Goal: Information Seeking & Learning: Learn about a topic

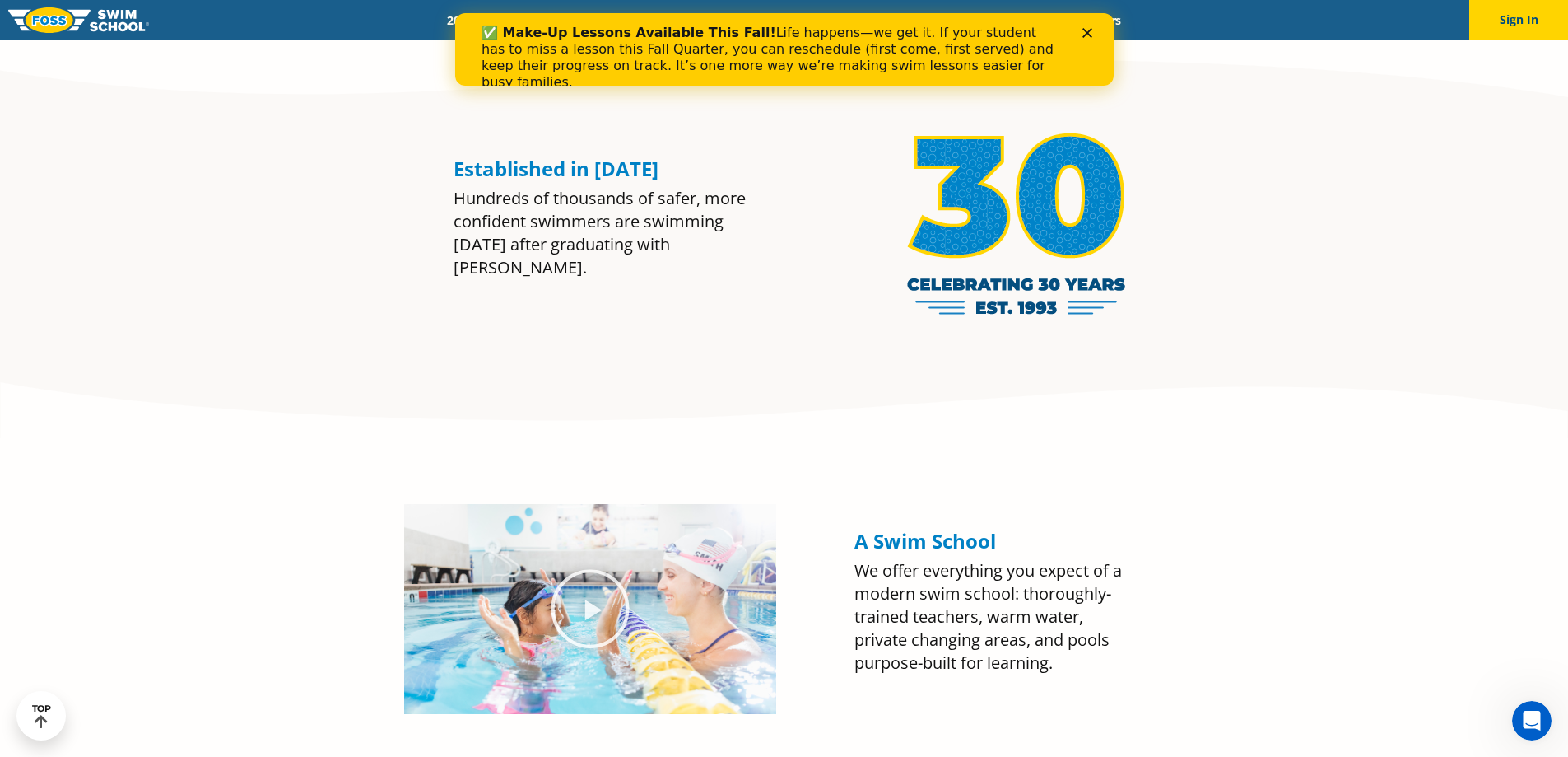
click at [1093, 33] on div "Close" at bounding box center [1090, 33] width 17 height 10
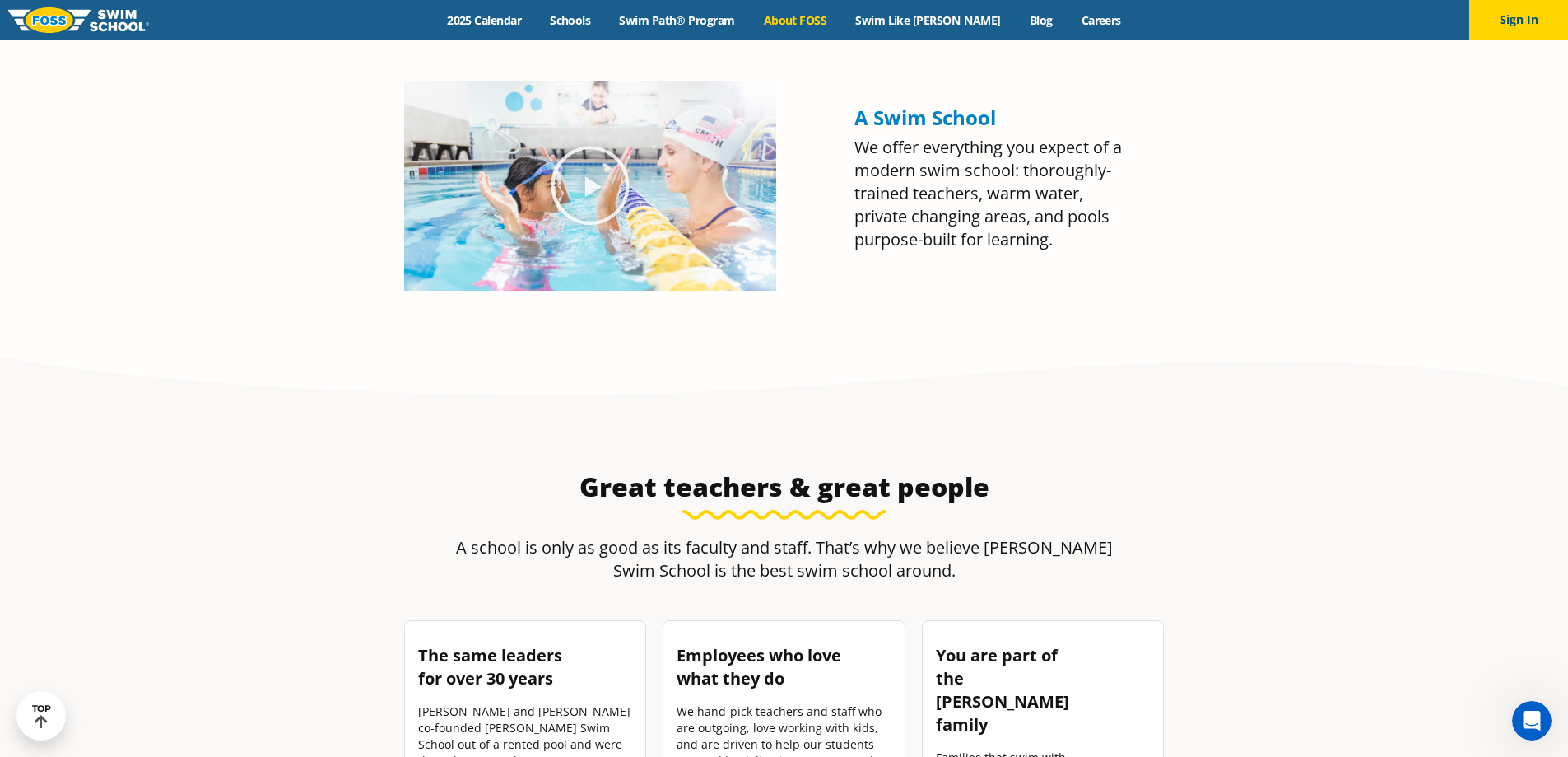
scroll to position [104, 0]
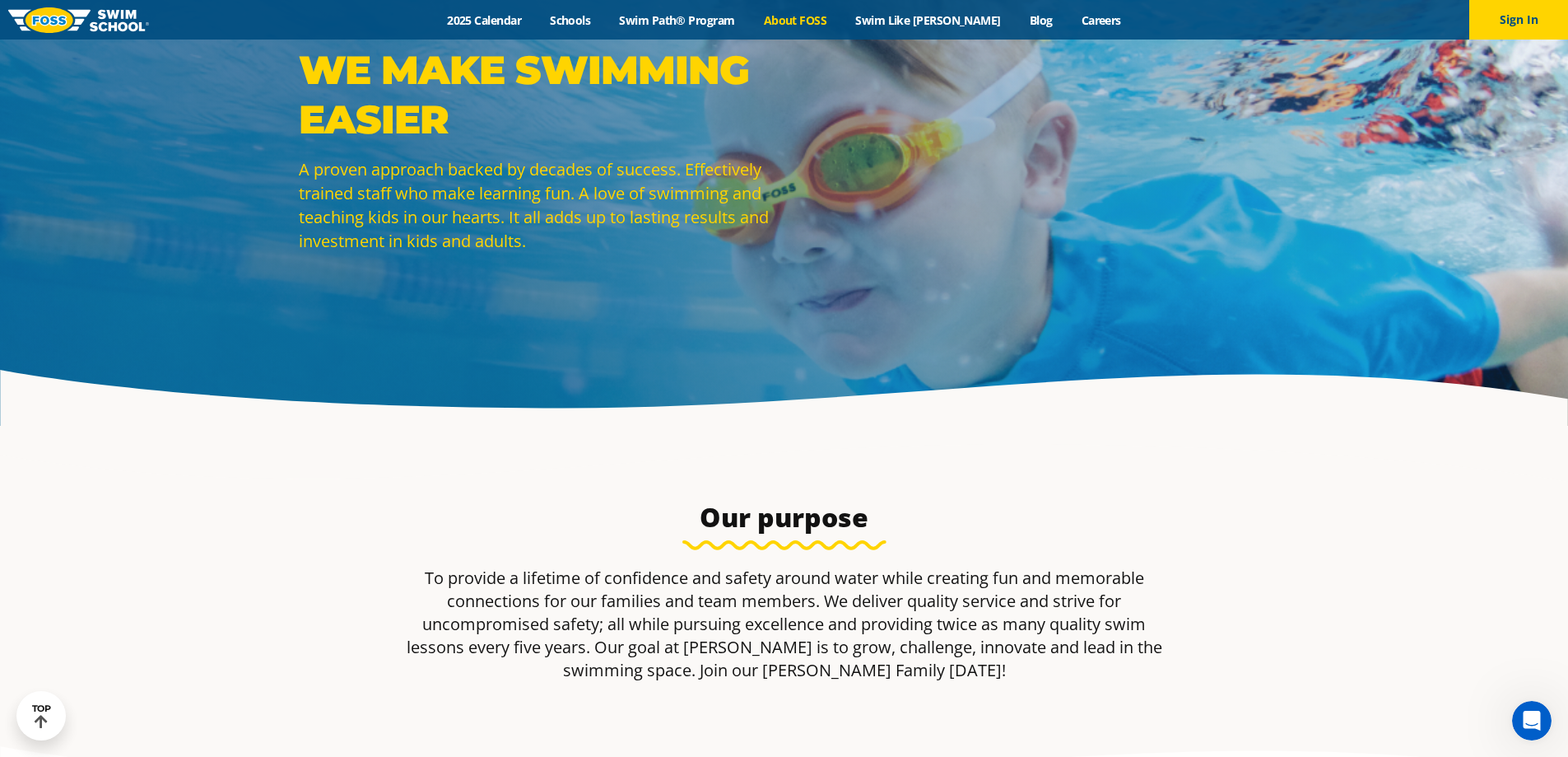
drag, startPoint x: 1297, startPoint y: 534, endPoint x: 1275, endPoint y: 303, distance: 232.0
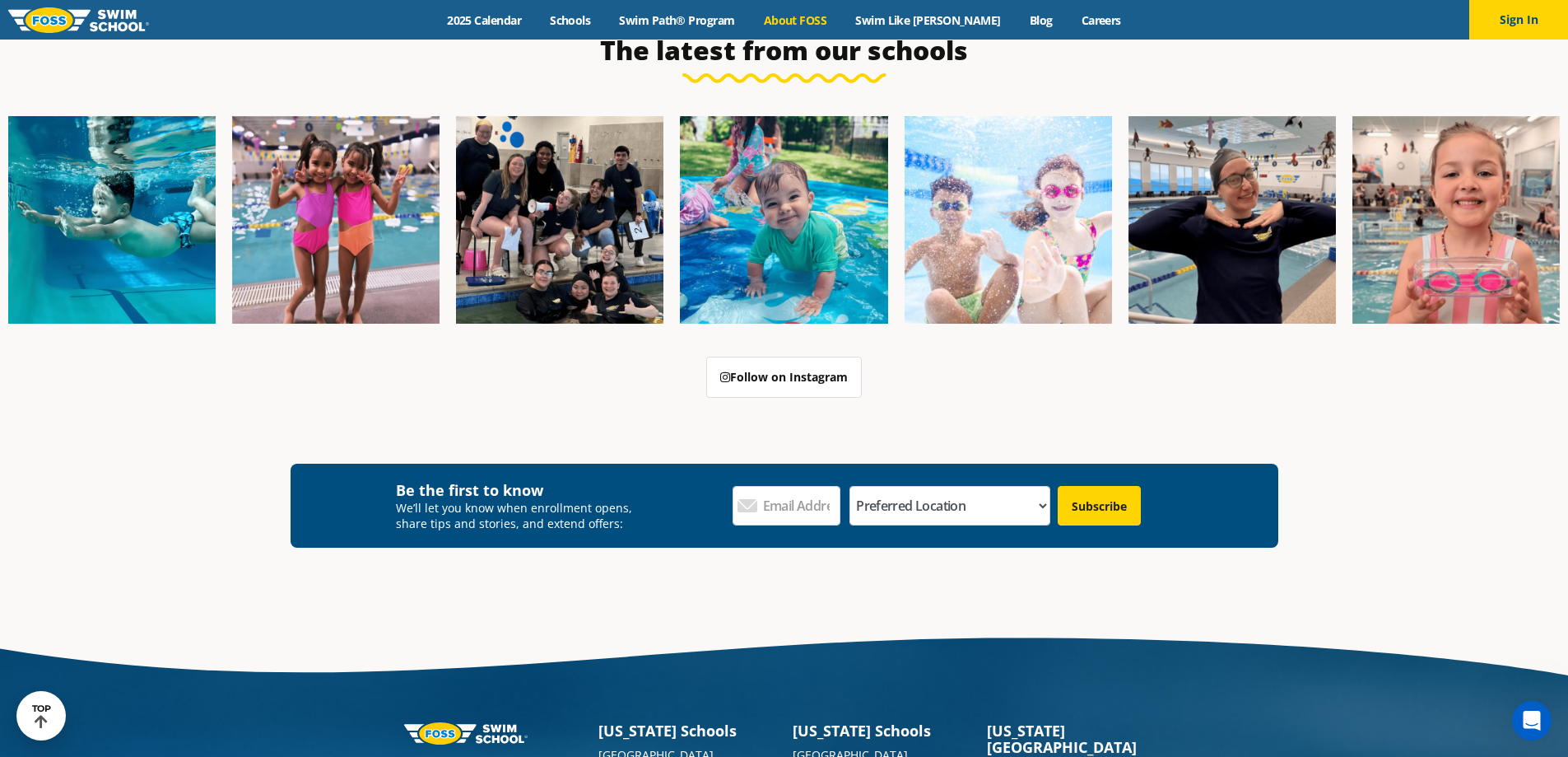
scroll to position [4396, 0]
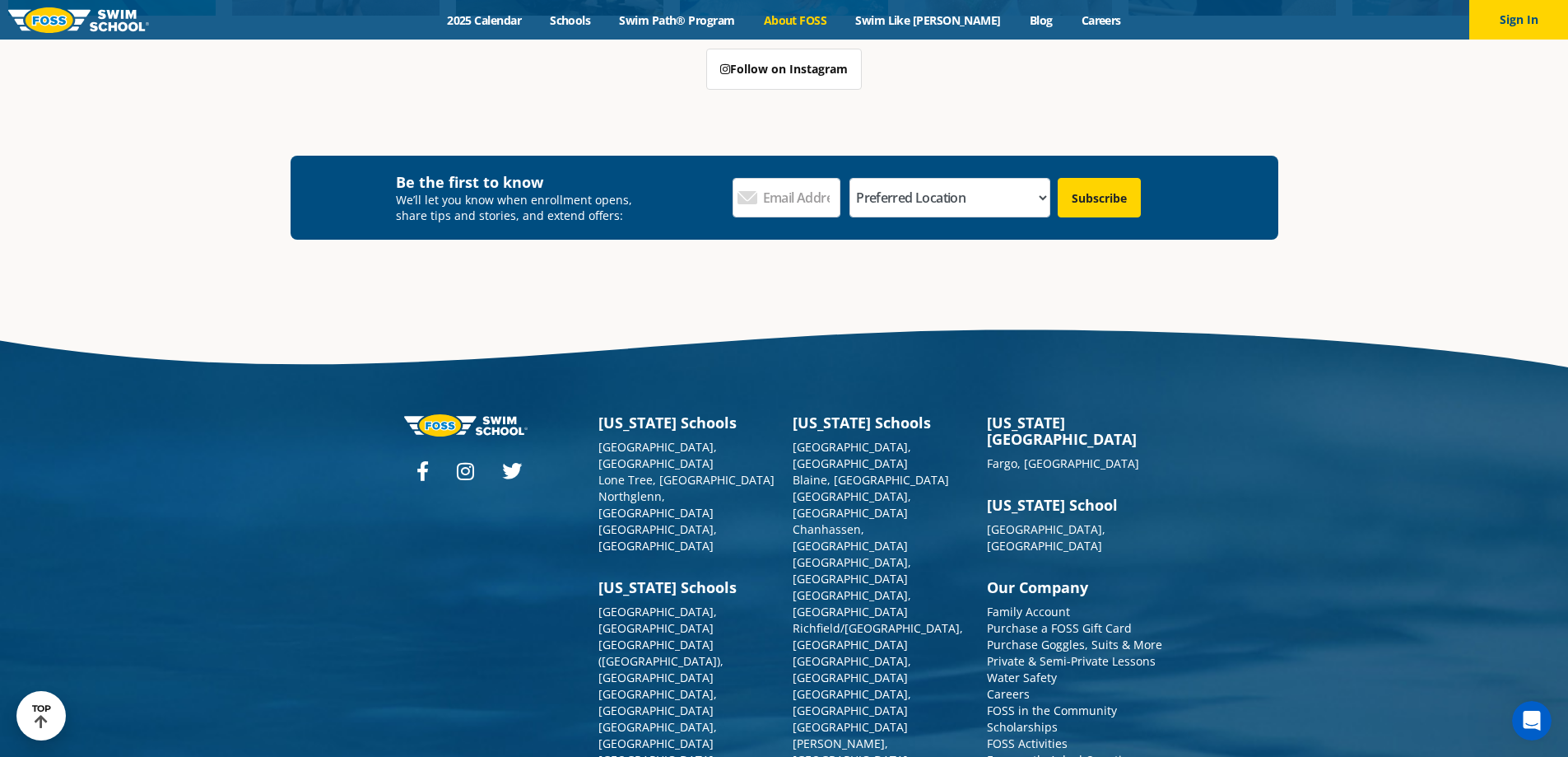
drag, startPoint x: 1109, startPoint y: 407, endPoint x: 1094, endPoint y: 681, distance: 274.4
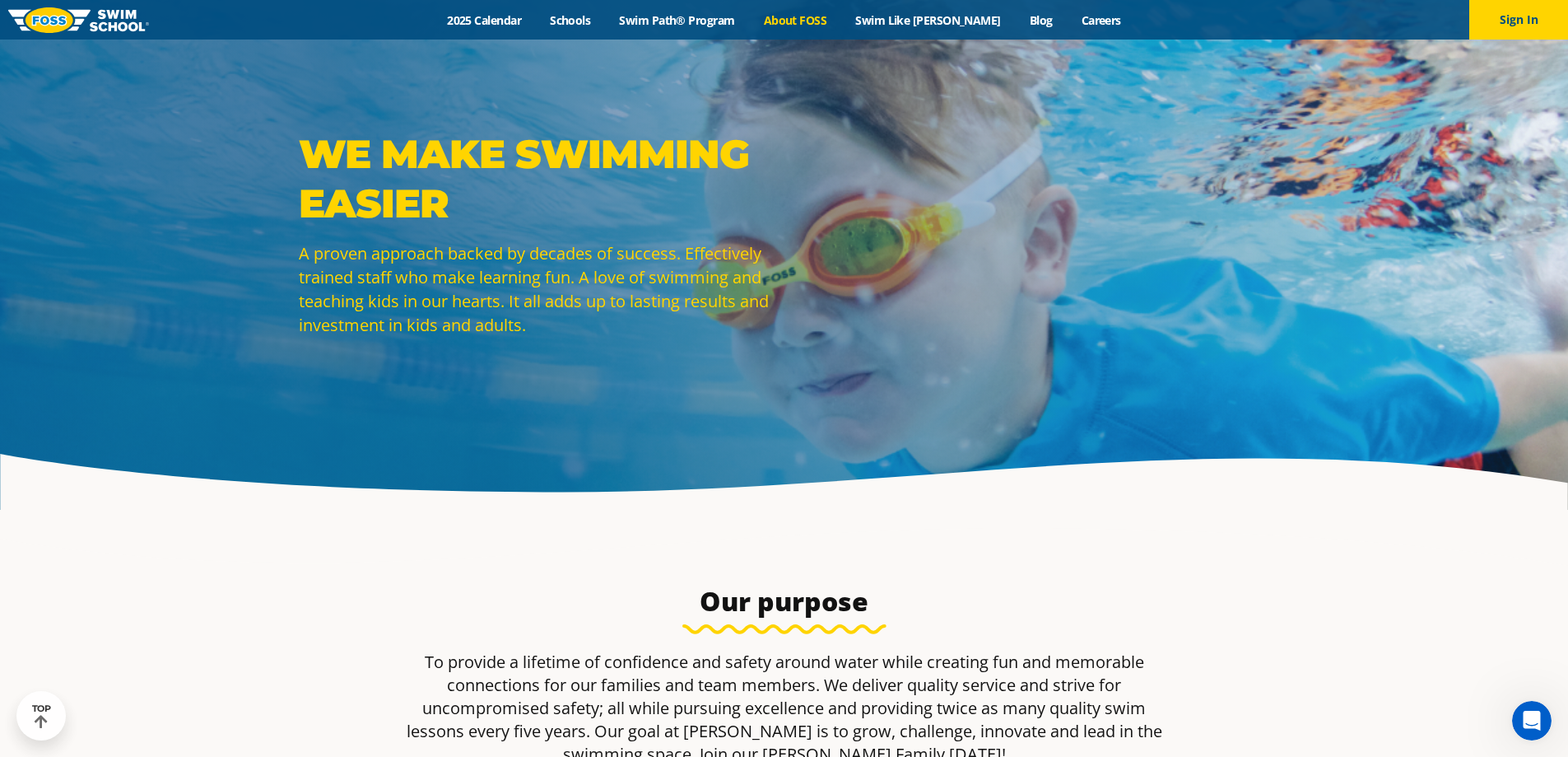
scroll to position [0, 0]
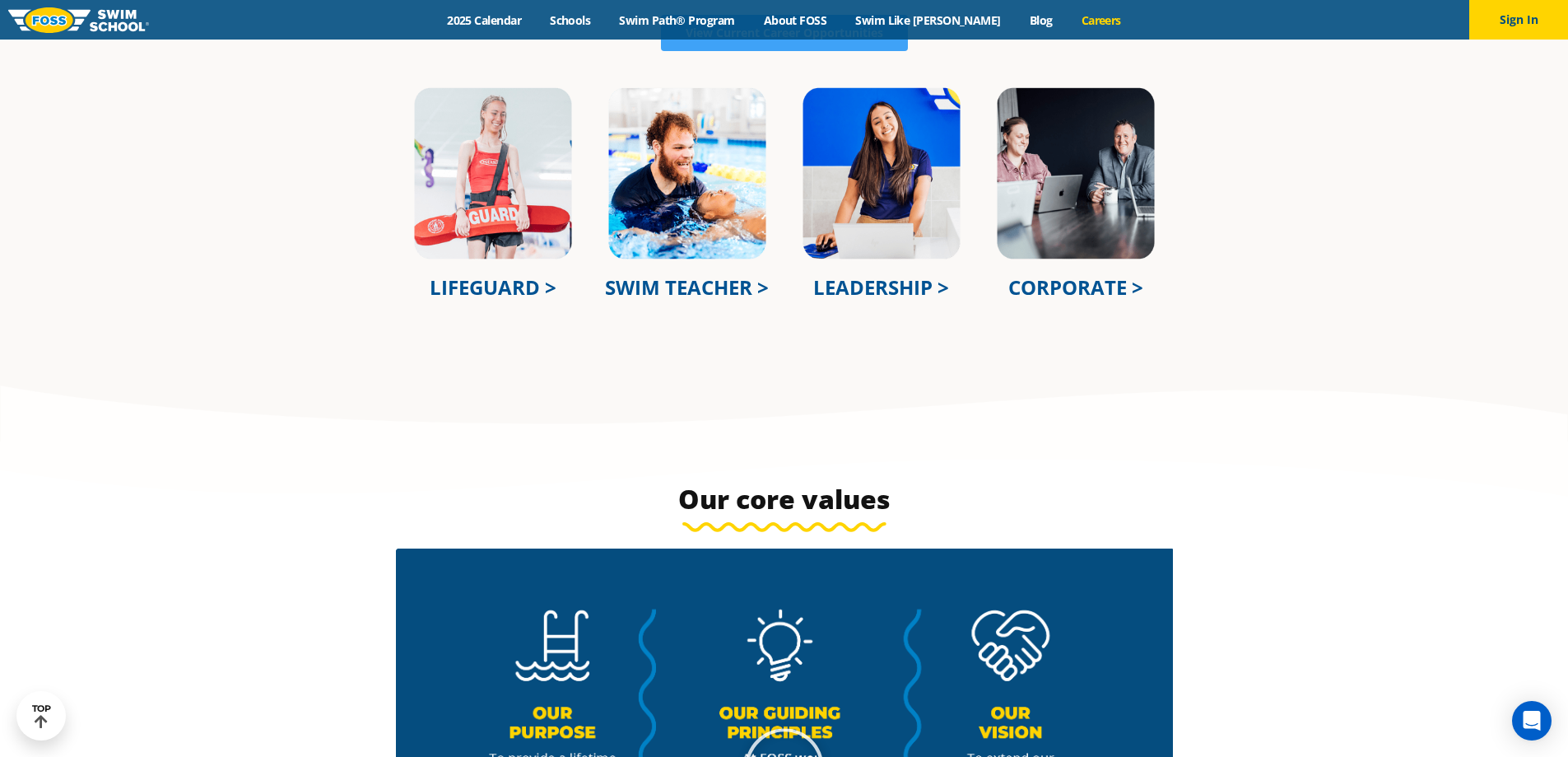
scroll to position [823, 0]
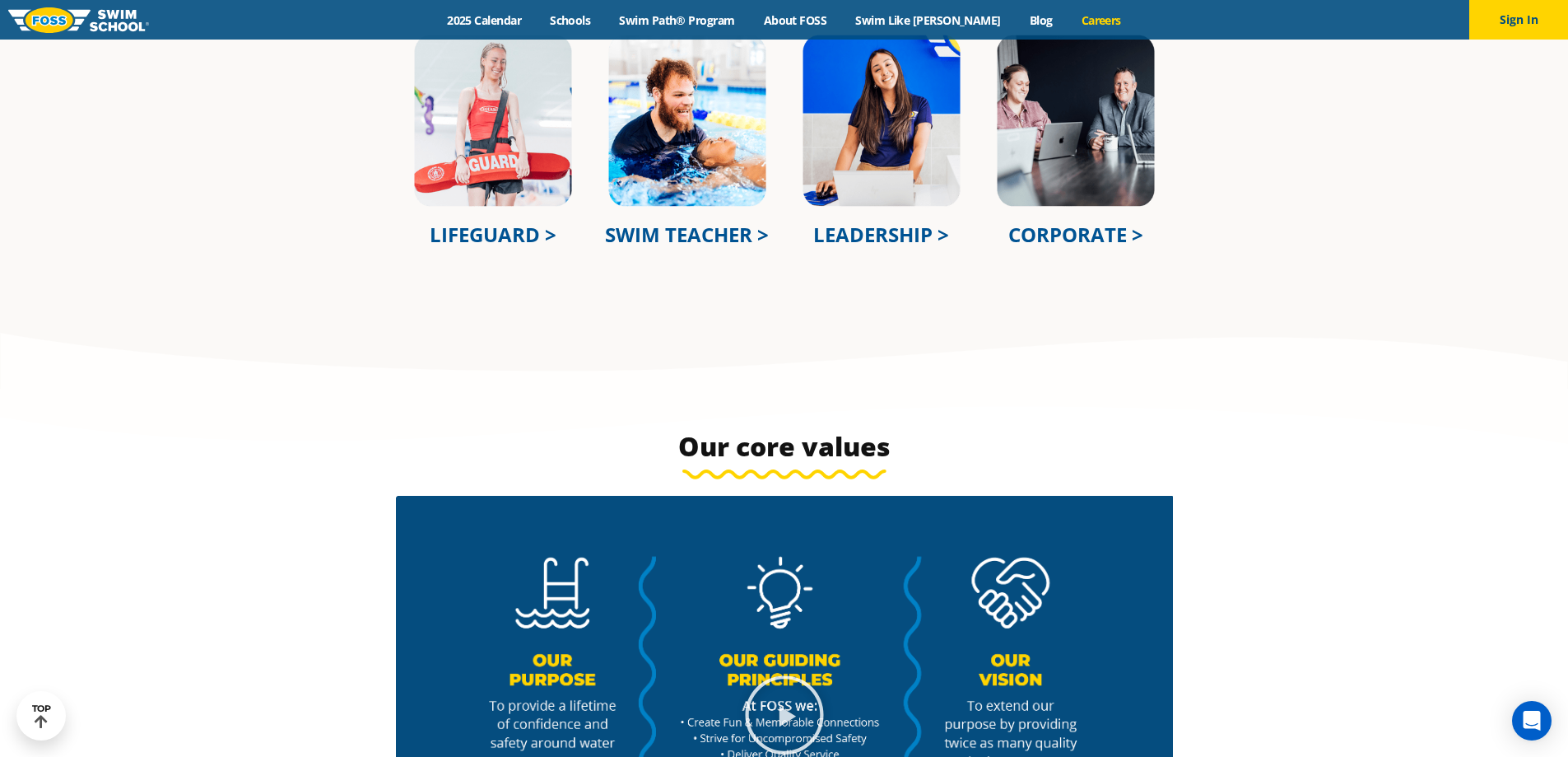
click at [909, 164] on img at bounding box center [882, 121] width 161 height 175
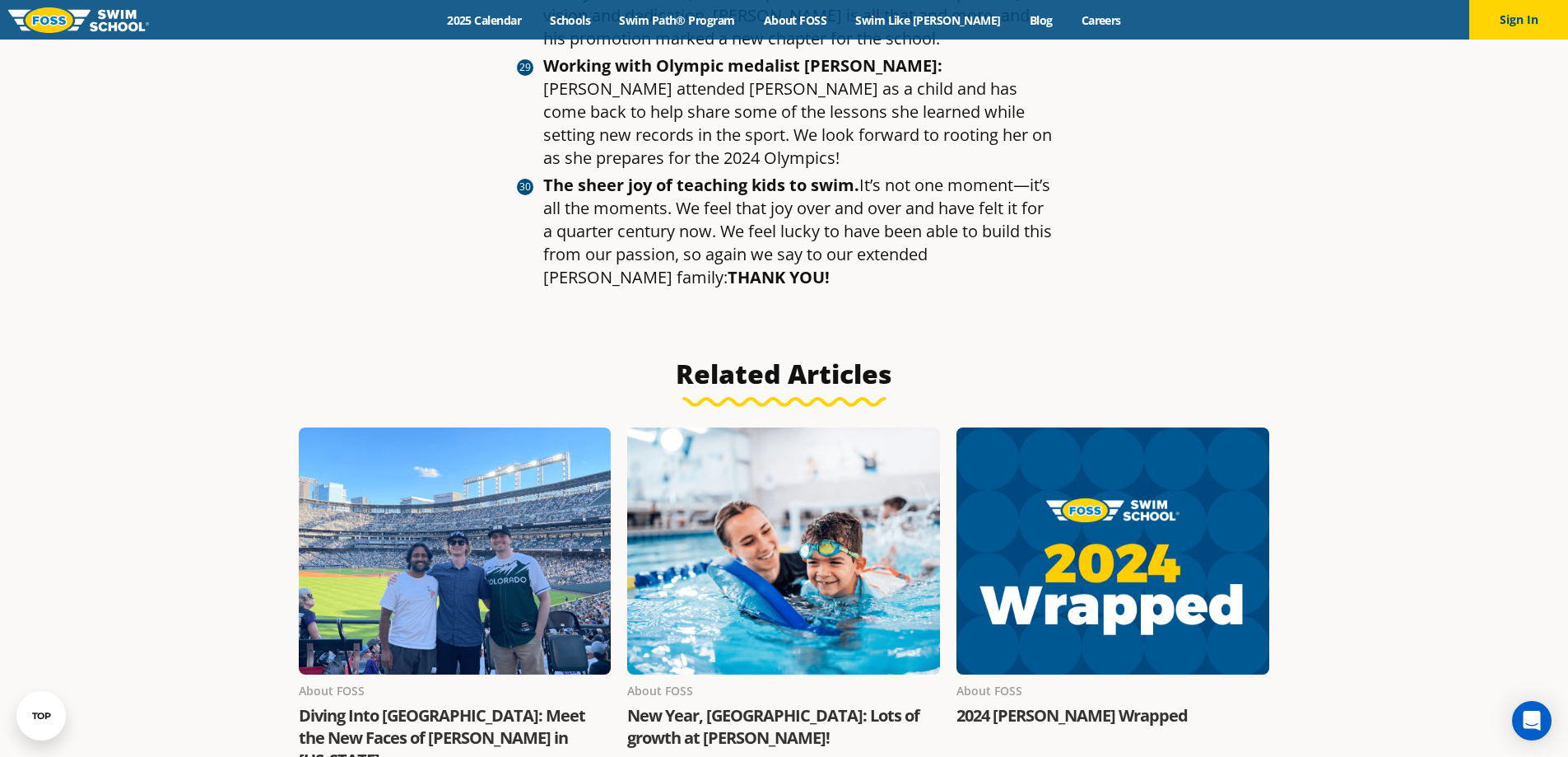
scroll to position [5164, 0]
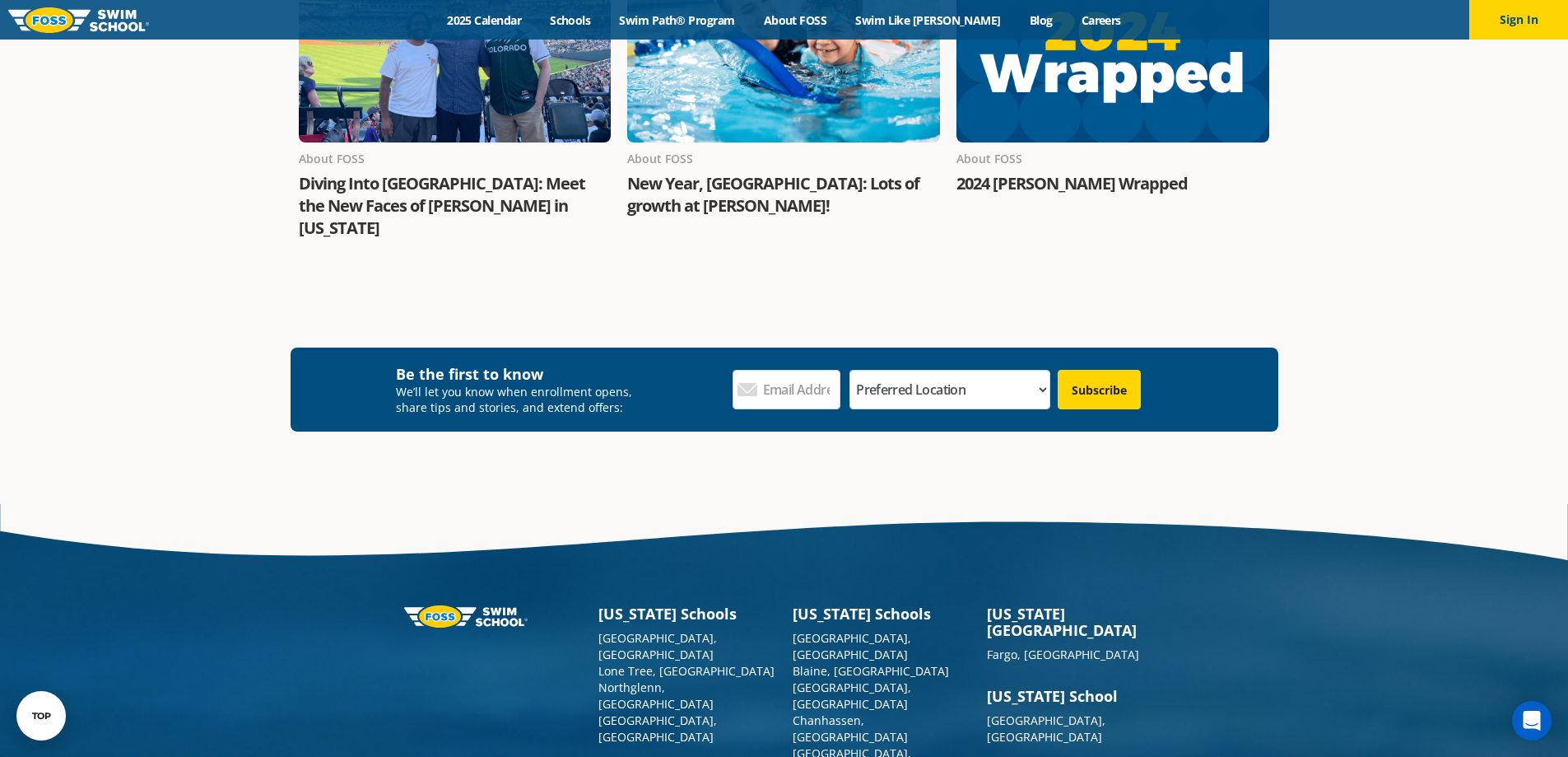
drag, startPoint x: 1172, startPoint y: 270, endPoint x: 1129, endPoint y: 529, distance: 262.5
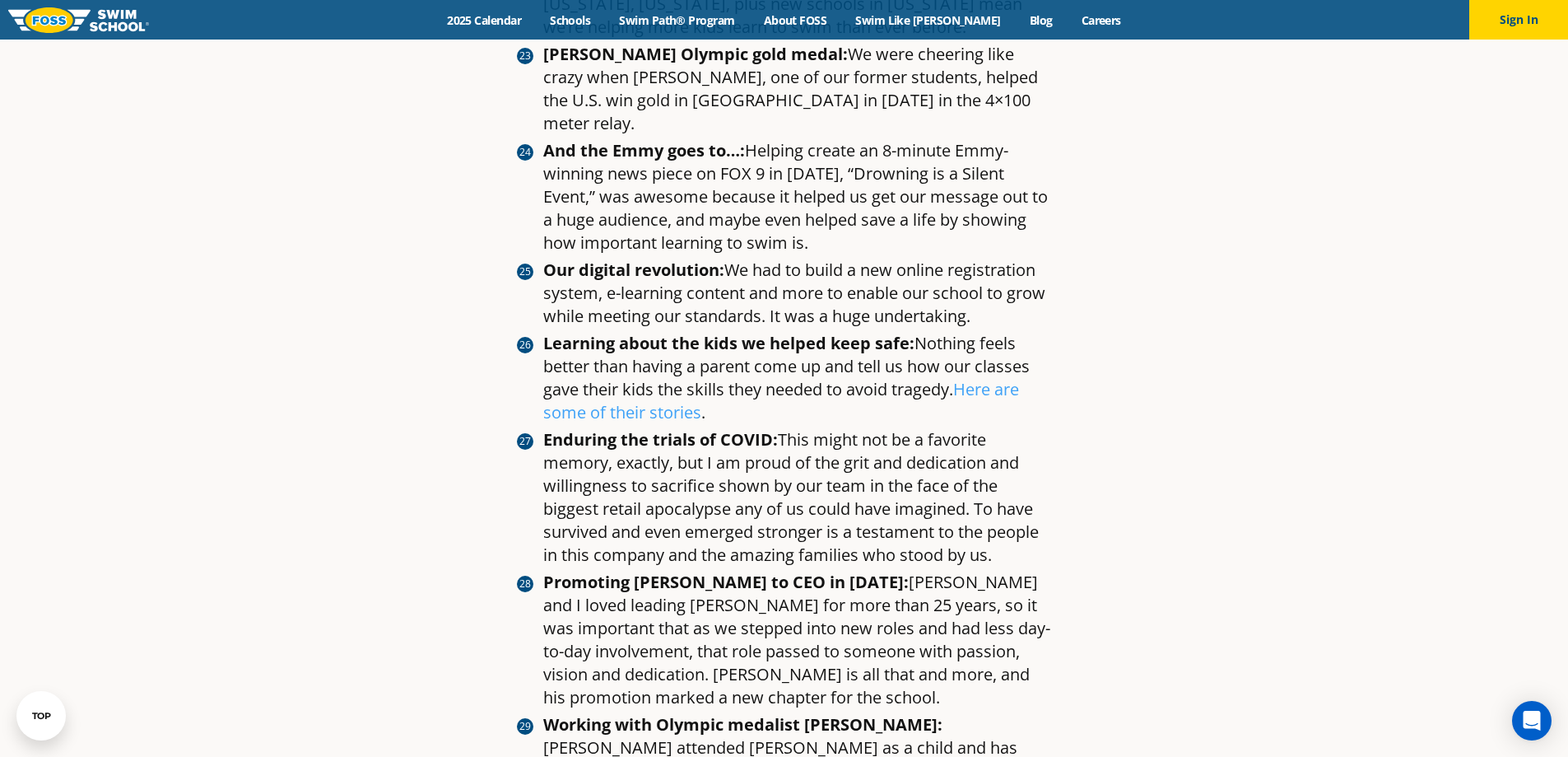
scroll to position [4011, 0]
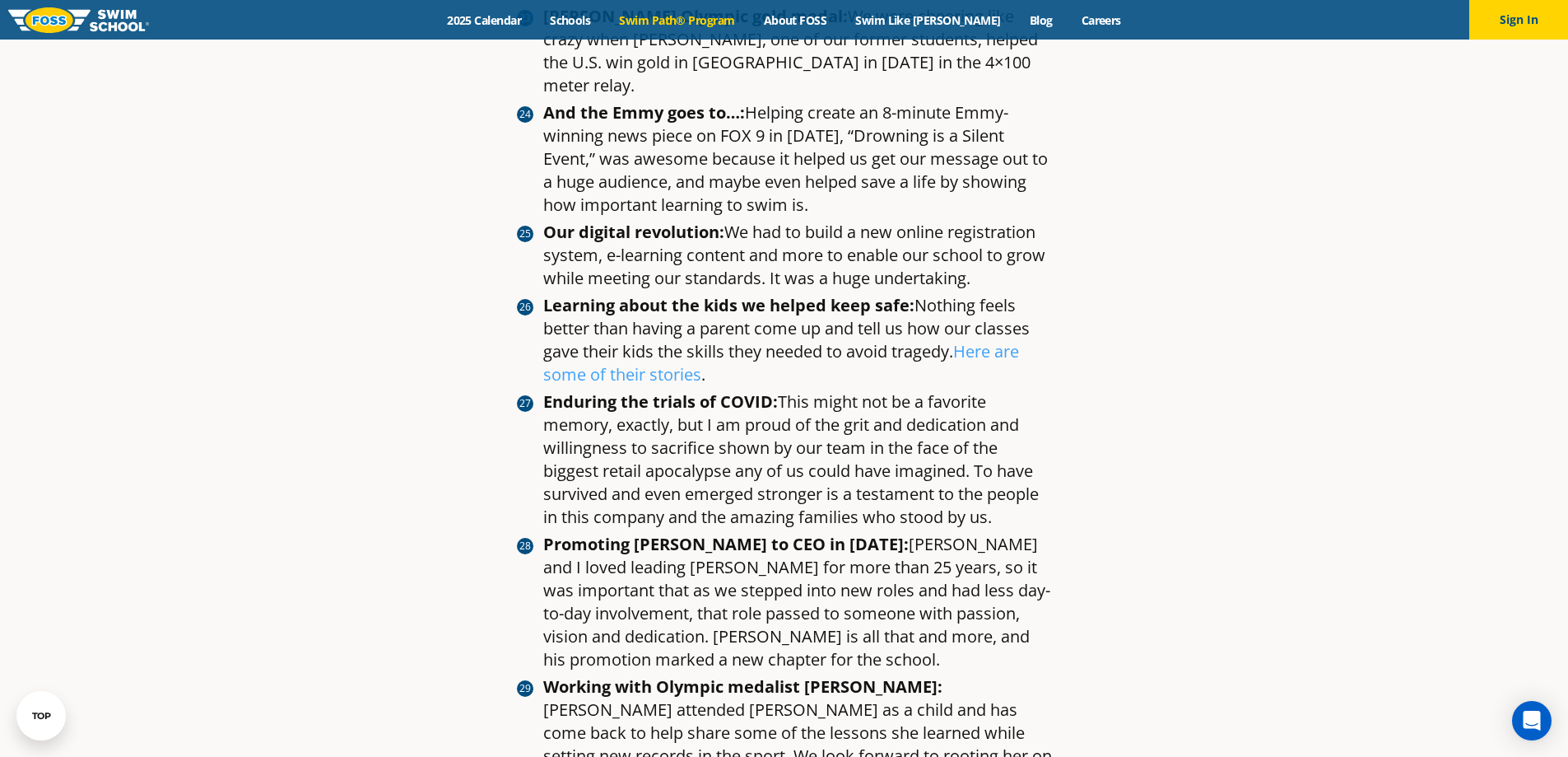
click at [680, 16] on link "Swim Path® Program" at bounding box center [676, 20] width 144 height 16
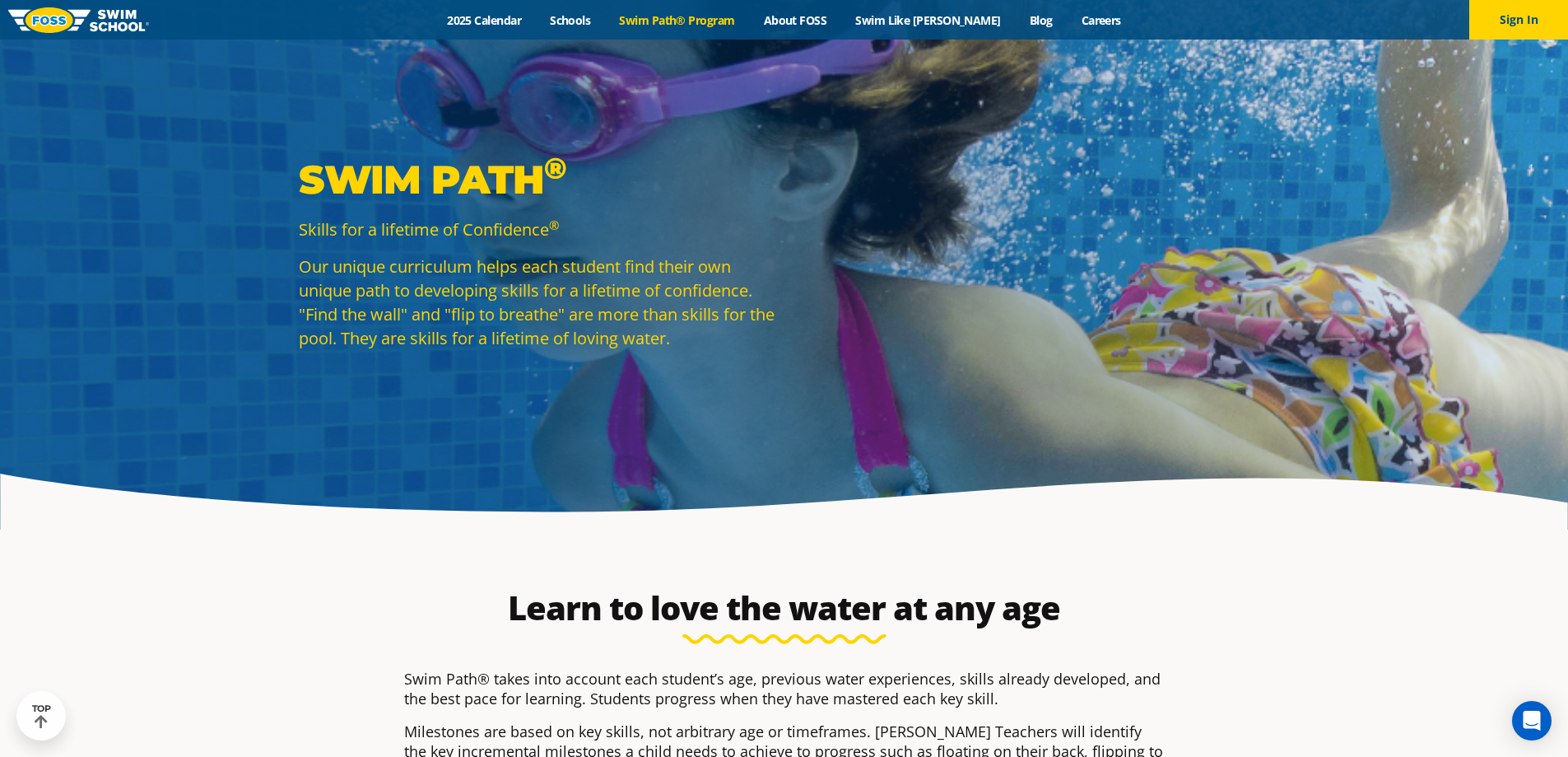
drag, startPoint x: 1312, startPoint y: 525, endPoint x: 1197, endPoint y: 196, distance: 348.5
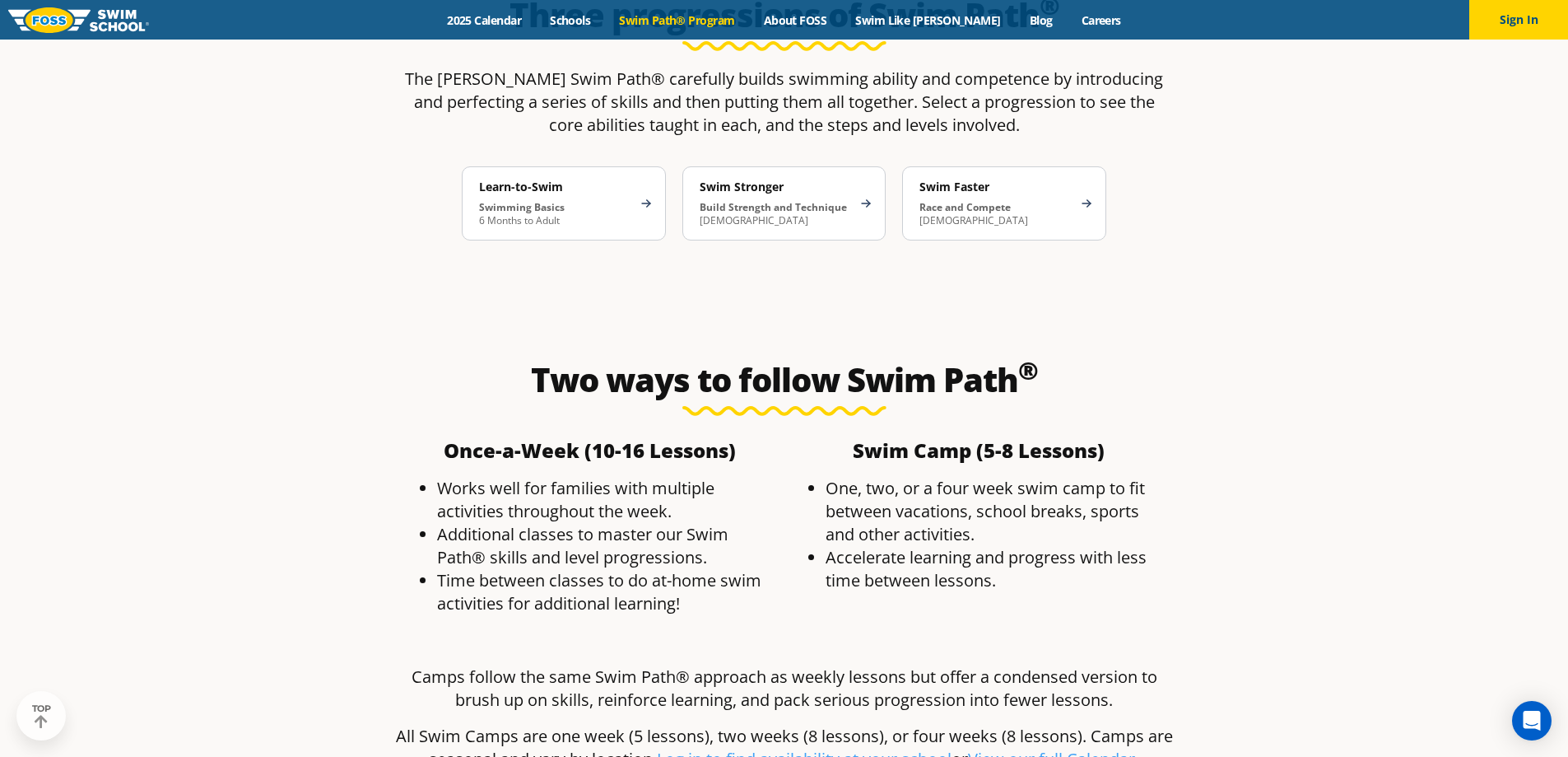
scroll to position [4928, 0]
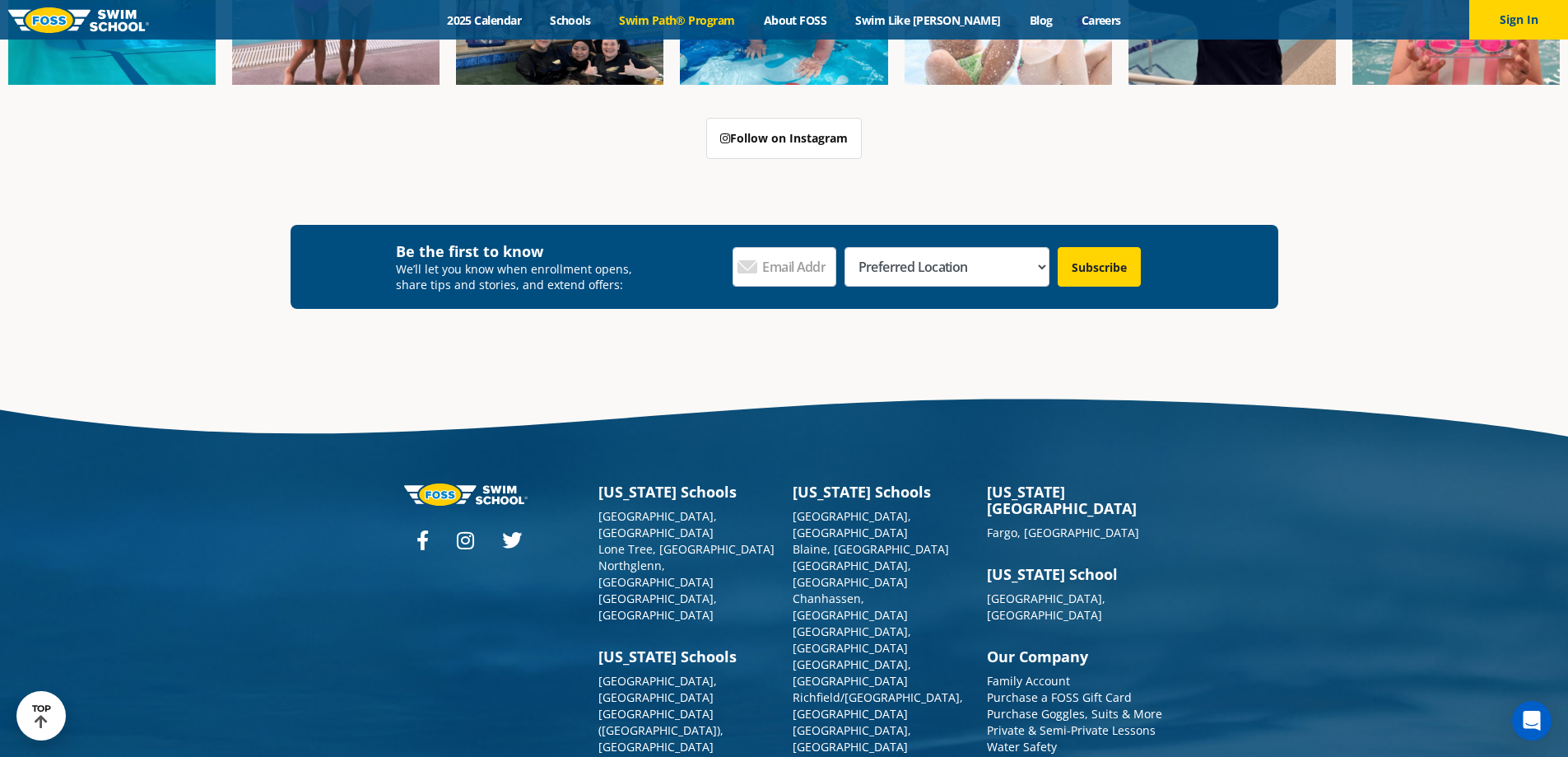
drag, startPoint x: 1043, startPoint y: 396, endPoint x: 1076, endPoint y: 651, distance: 257.1
click at [847, 755] on link "[GEOGRAPHIC_DATA], [GEOGRAPHIC_DATA]" at bounding box center [852, 771] width 119 height 32
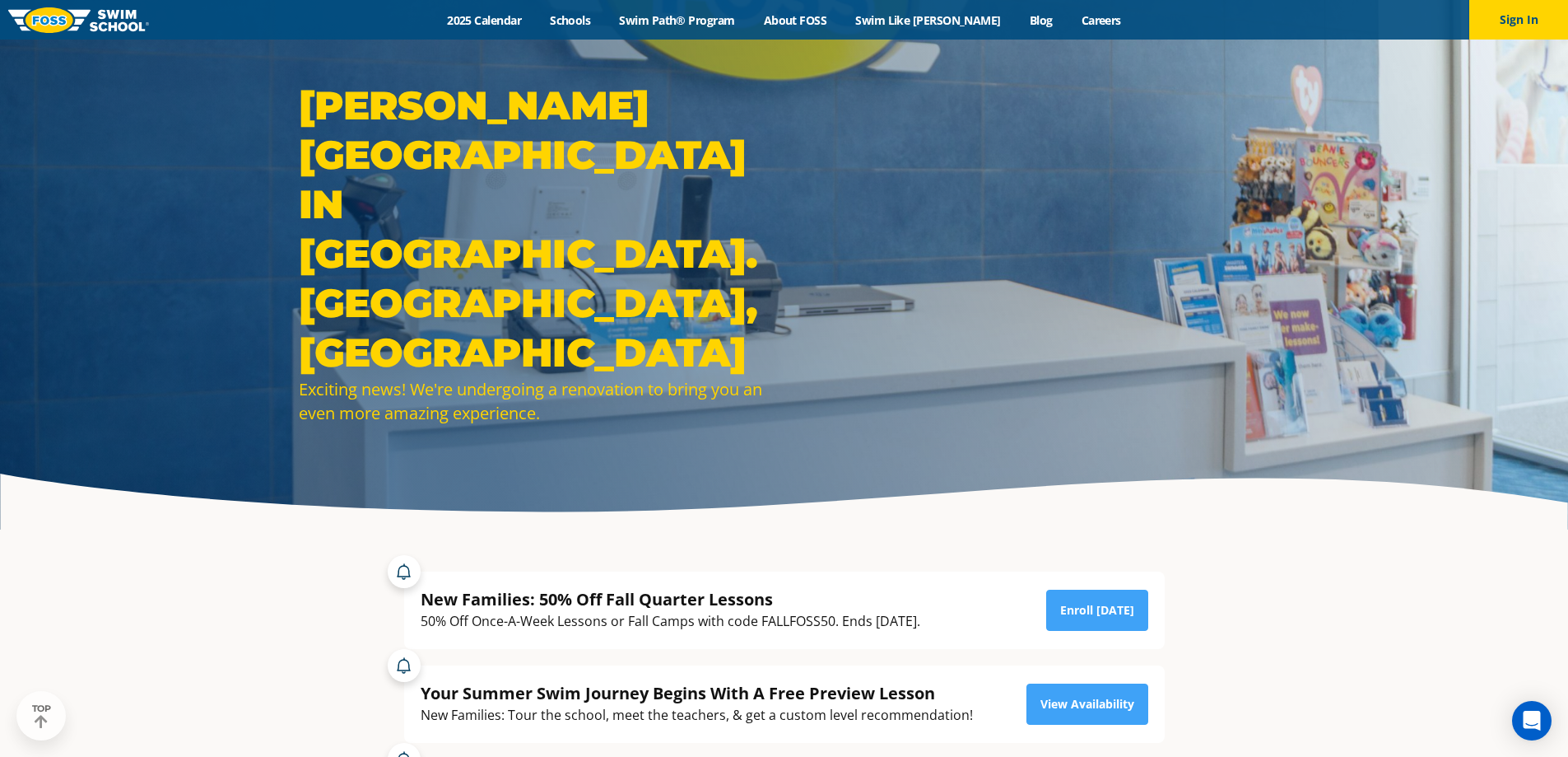
drag, startPoint x: 1393, startPoint y: 589, endPoint x: 1299, endPoint y: 223, distance: 377.9
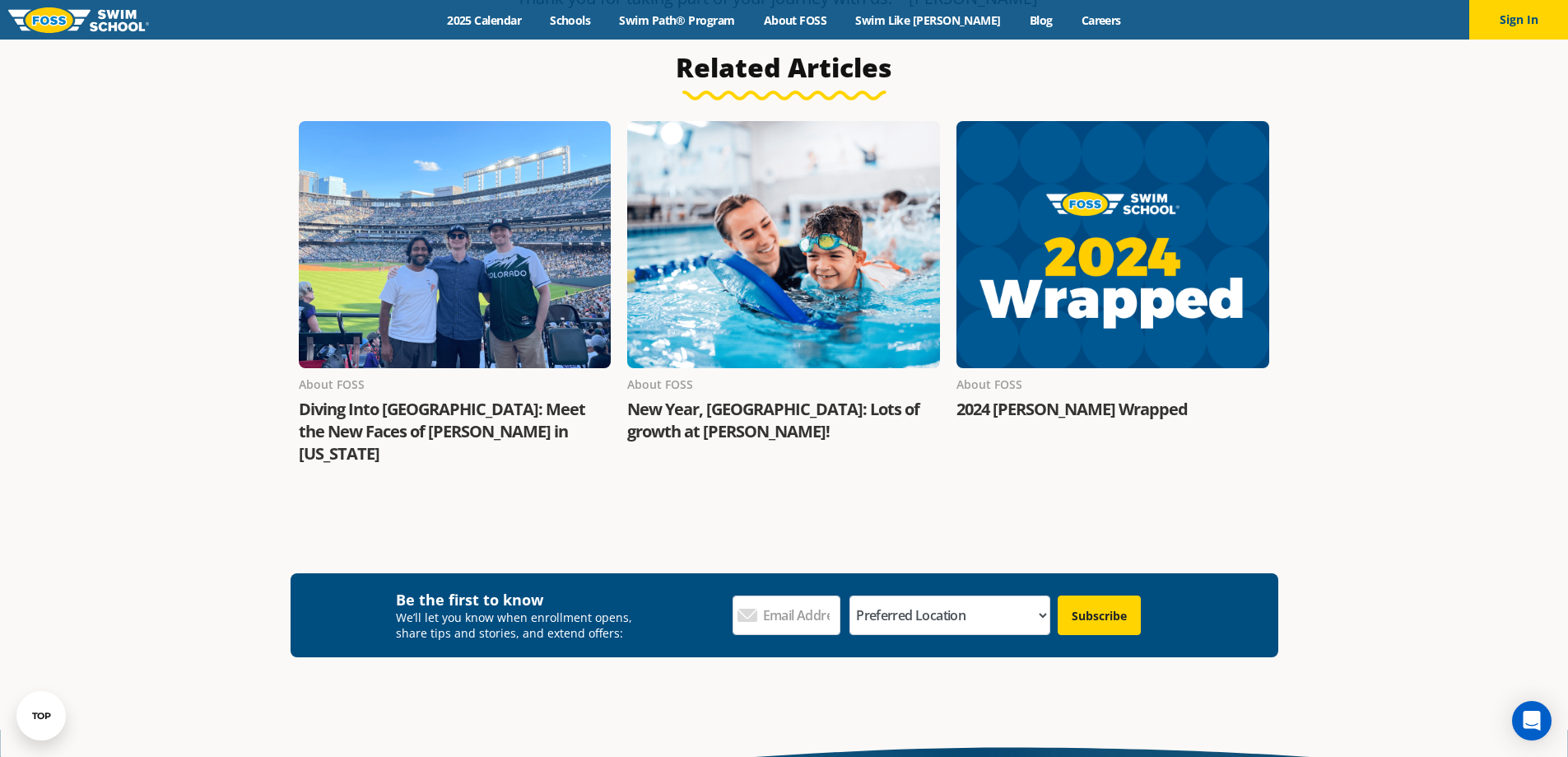
scroll to position [3293, 0]
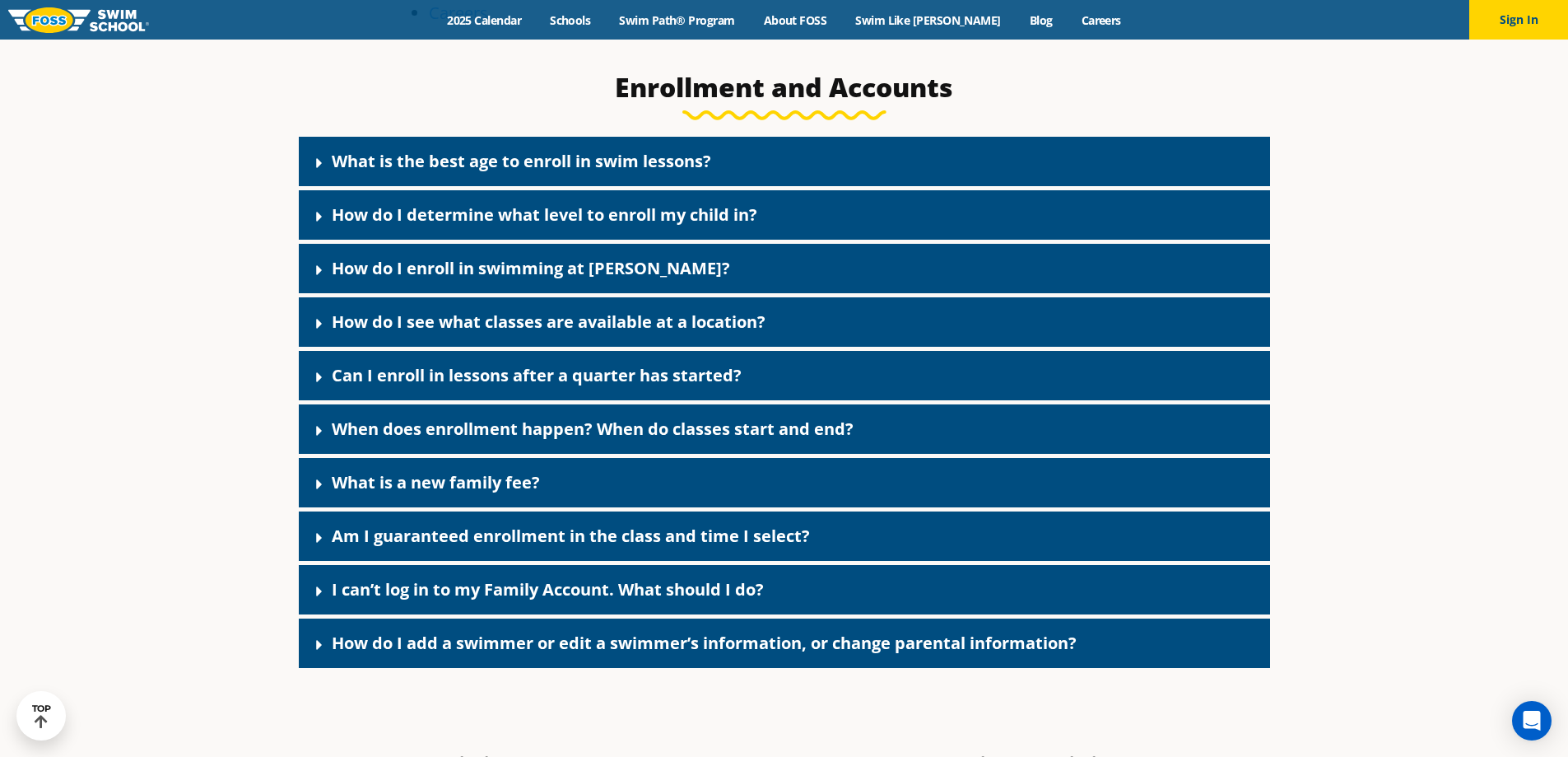
scroll to position [741, 0]
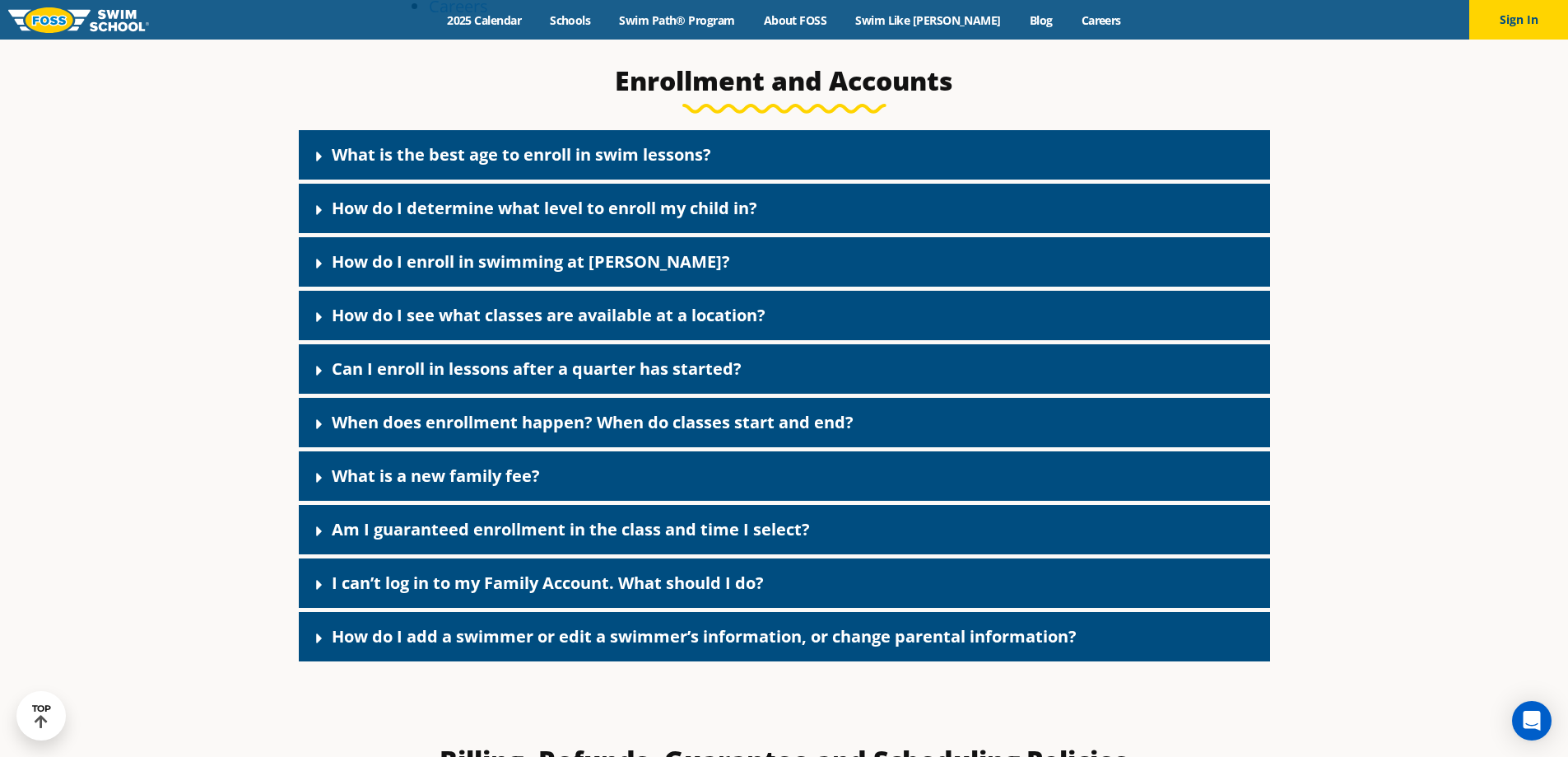
click at [539, 469] on div "What is a new family fee?" at bounding box center [784, 476] width 971 height 50
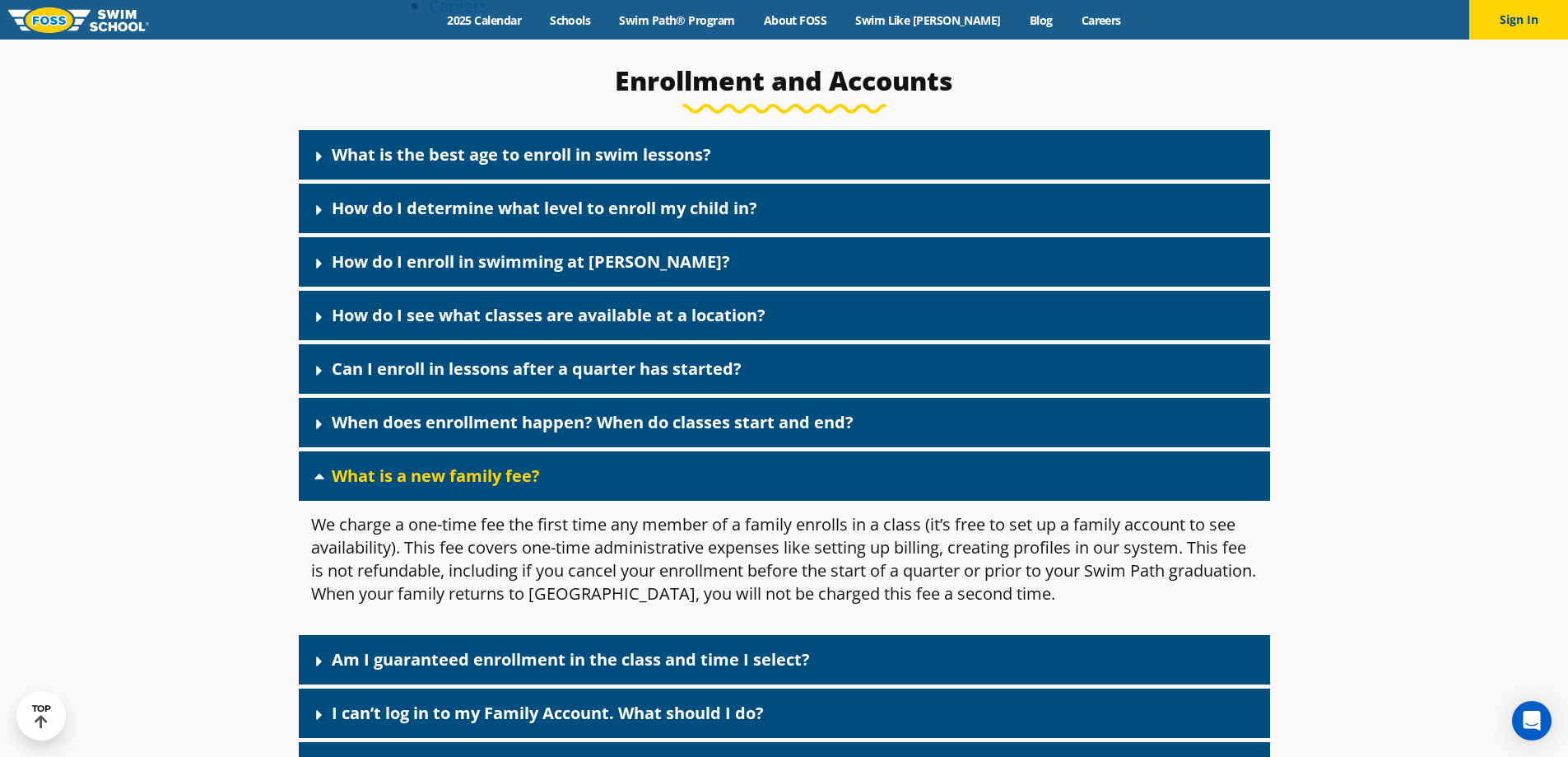
click at [578, 482] on div "What is a new family fee?" at bounding box center [784, 476] width 971 height 50
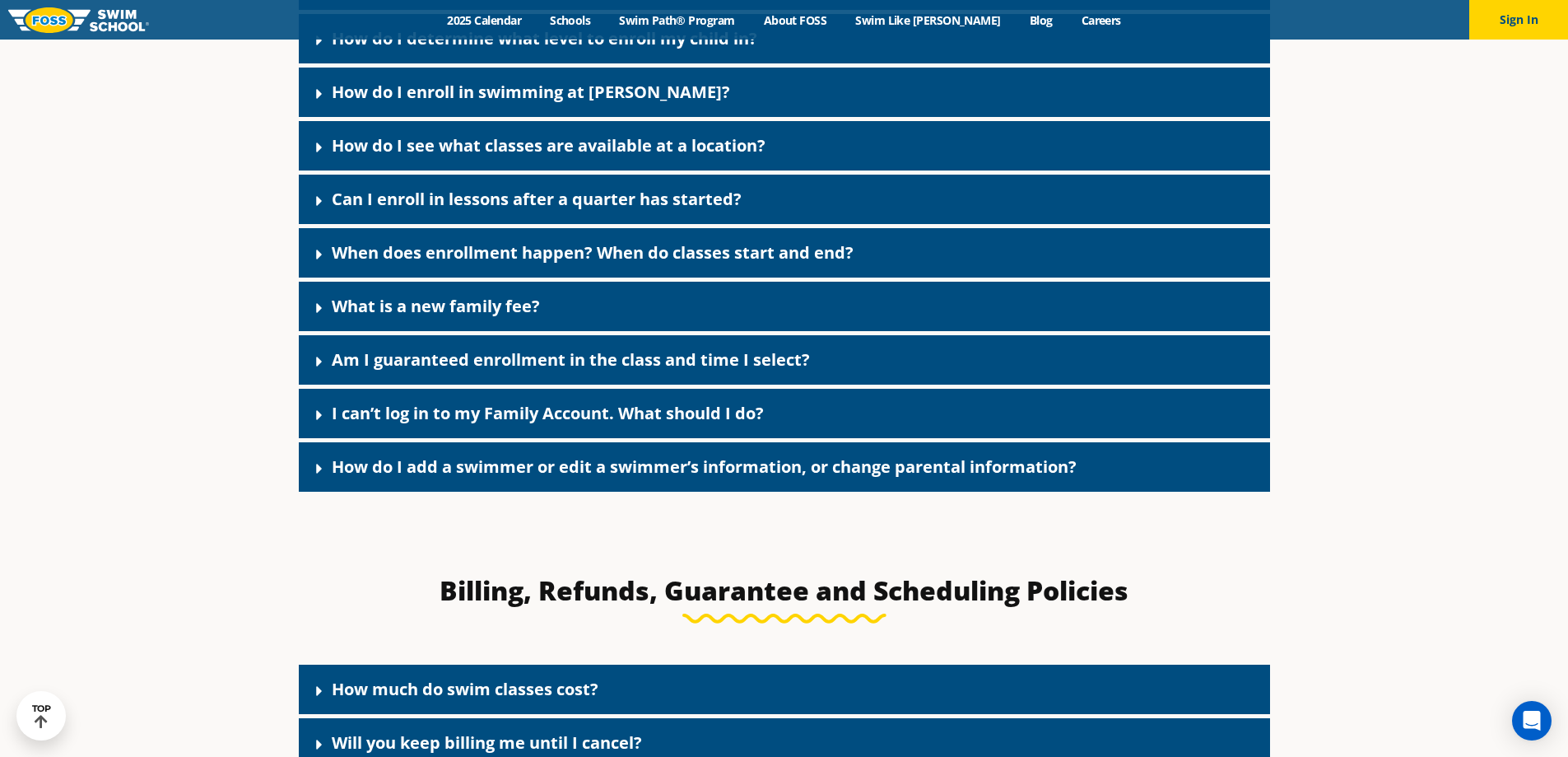
scroll to position [988, 0]
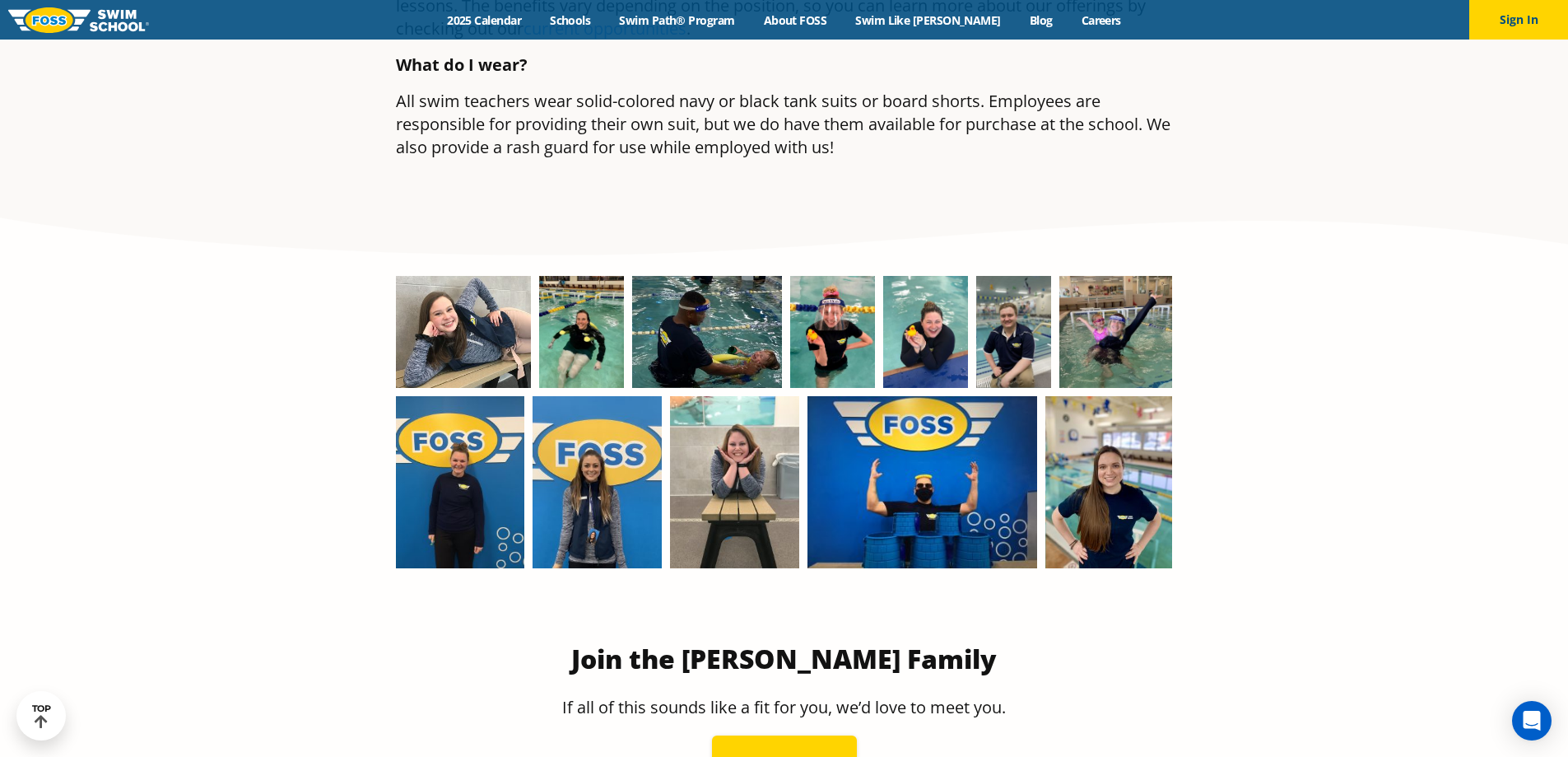
scroll to position [1893, 0]
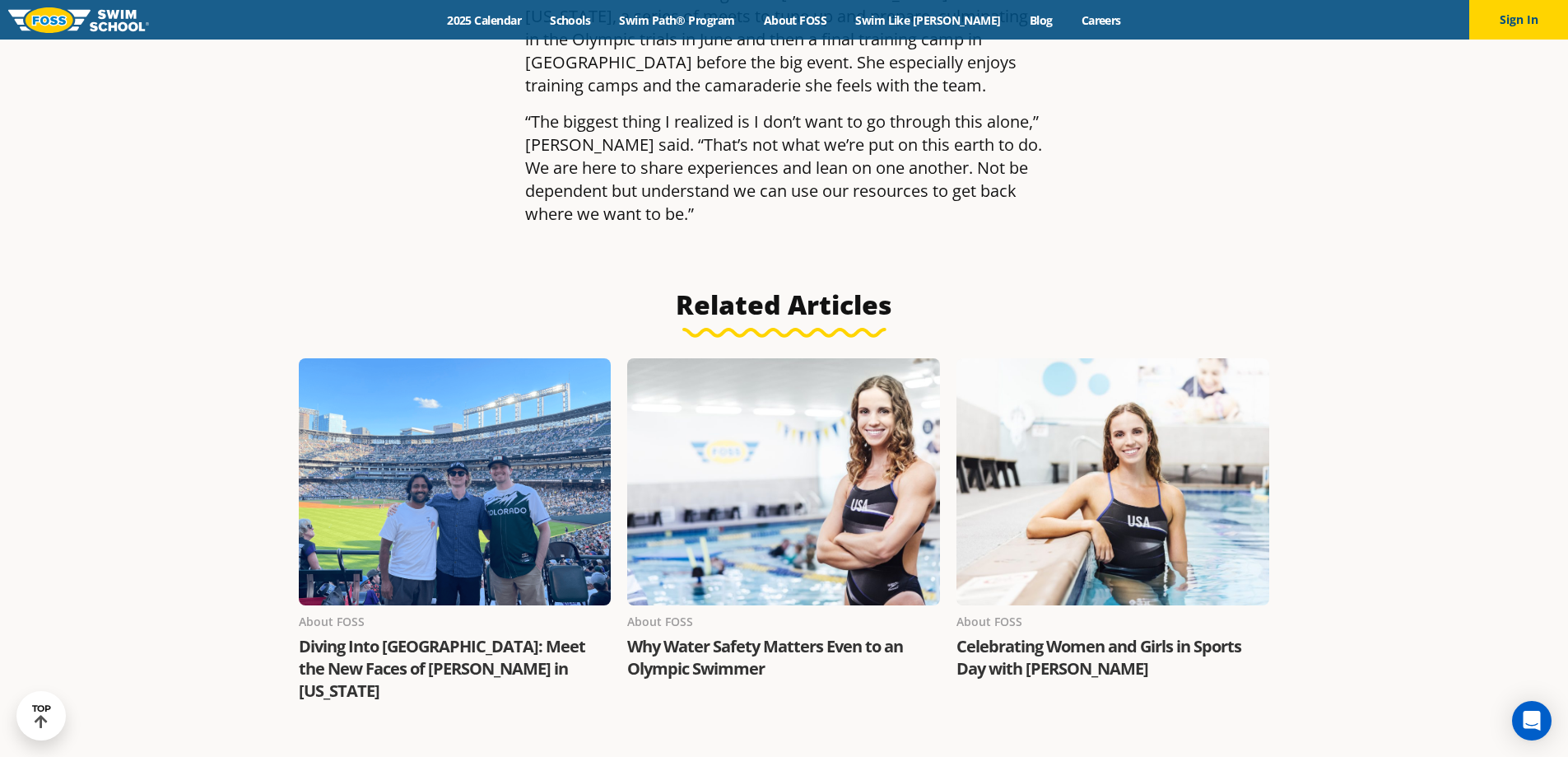
scroll to position [2963, 0]
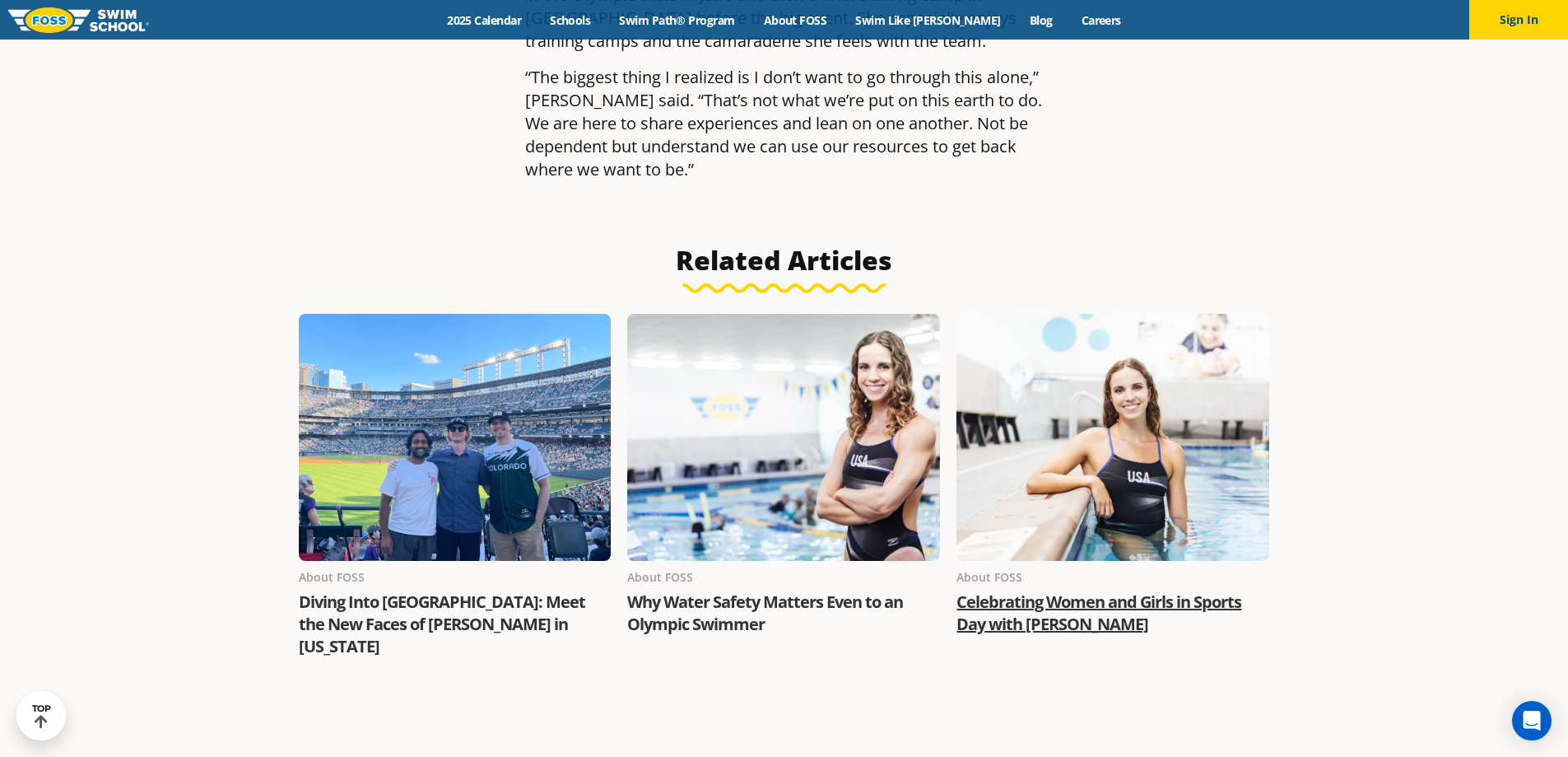
click at [1018, 591] on link "Celebrating Women and Girls in Sports Day with [PERSON_NAME]" at bounding box center [1099, 613] width 285 height 45
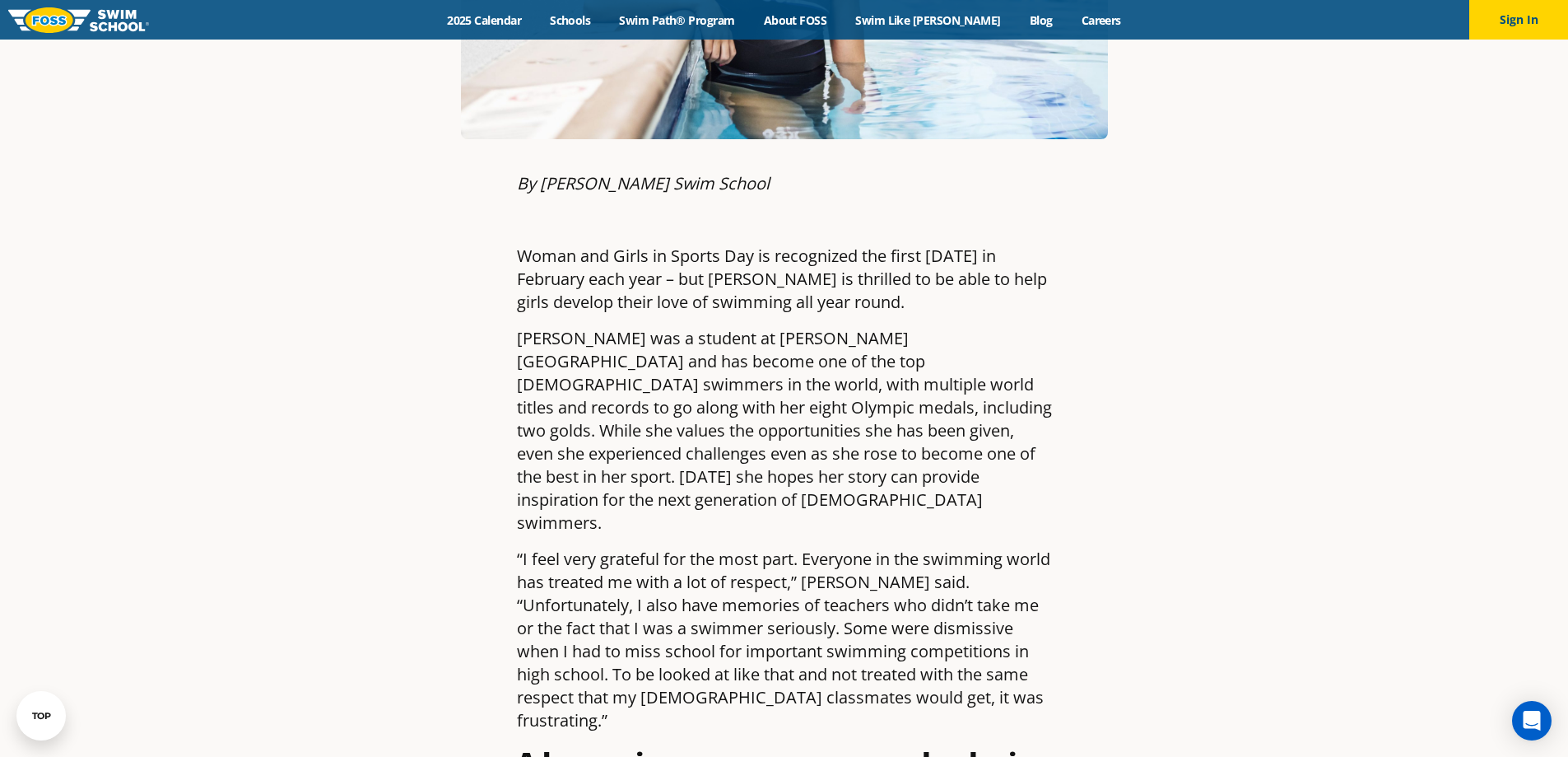
scroll to position [658, 0]
